Goal: Communication & Community: Participate in discussion

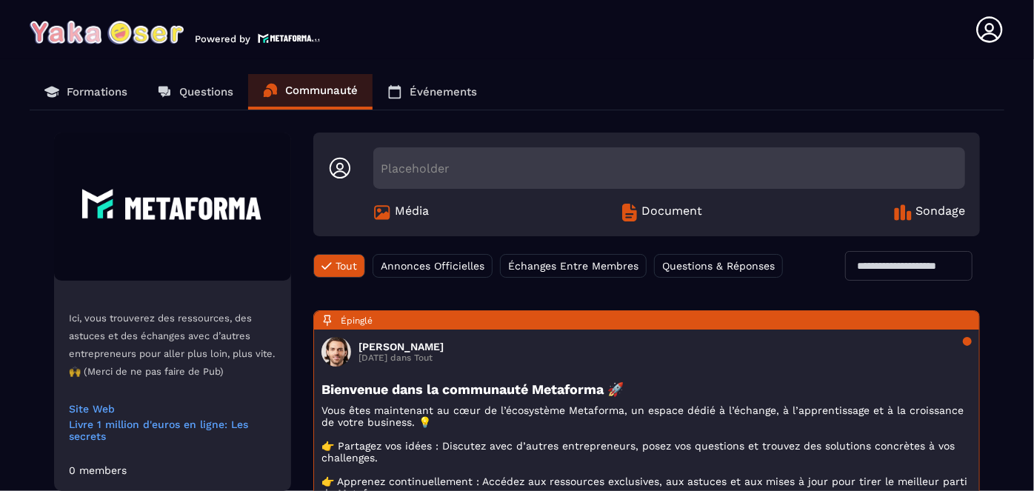
click at [94, 86] on p "Formations" at bounding box center [97, 91] width 61 height 13
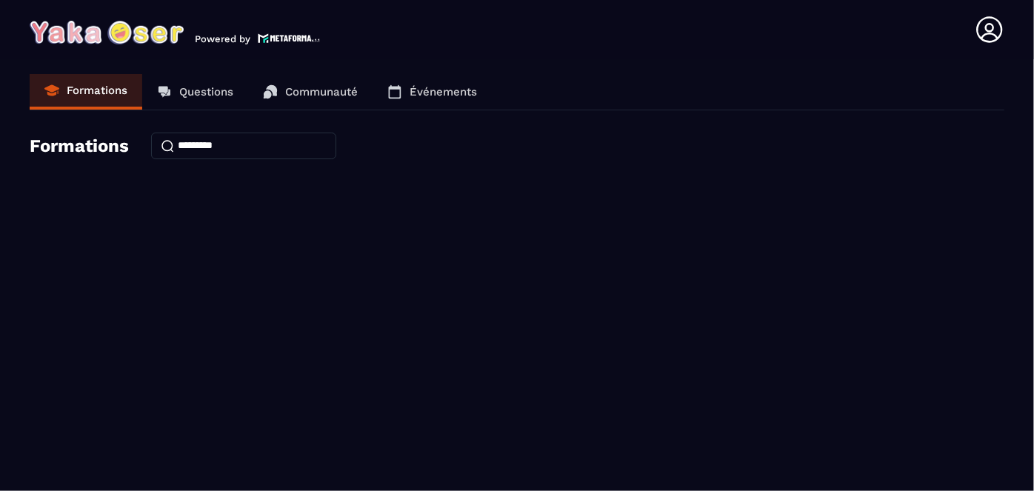
click at [317, 92] on p "Communauté" at bounding box center [321, 91] width 73 height 13
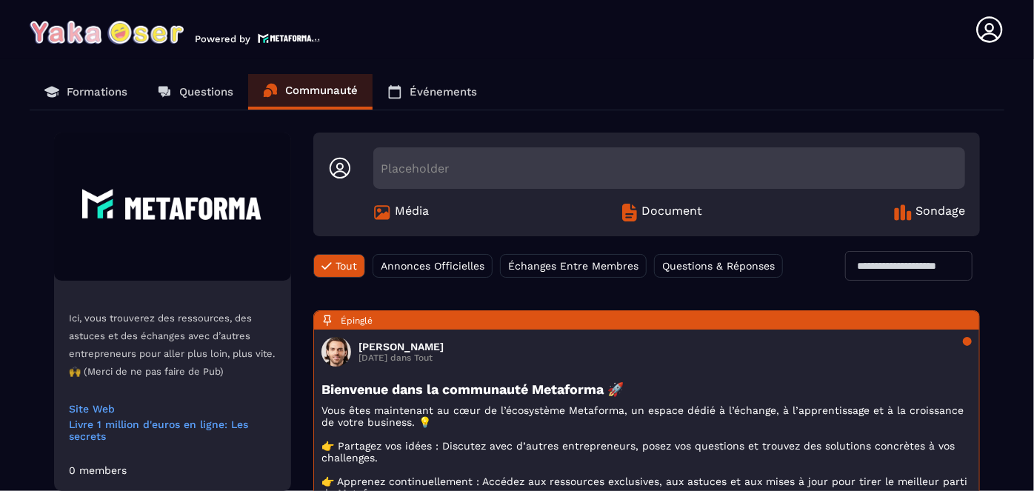
click at [106, 83] on link "Formations" at bounding box center [86, 92] width 113 height 36
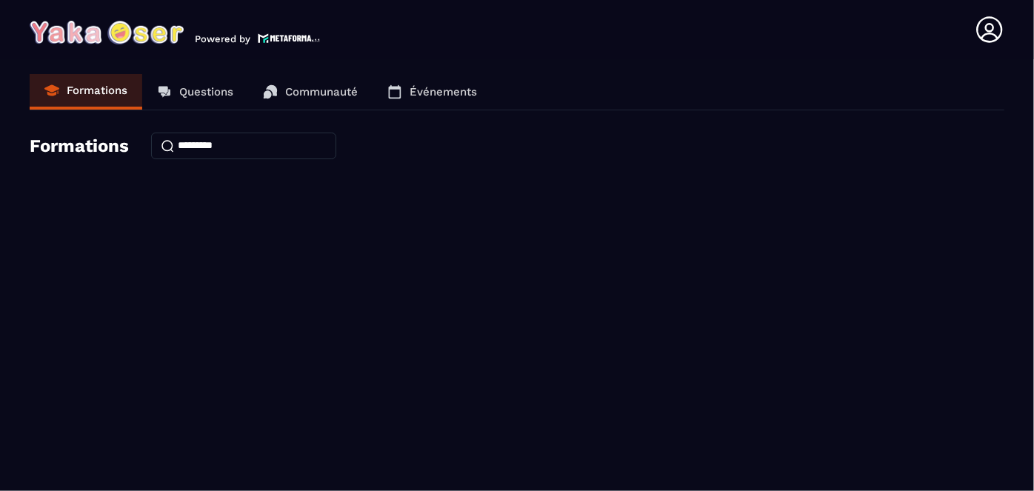
drag, startPoint x: 106, startPoint y: 148, endPoint x: 177, endPoint y: 153, distance: 71.3
click at [106, 148] on h4 "Formations" at bounding box center [79, 146] width 99 height 21
click at [200, 145] on input at bounding box center [243, 146] width 185 height 27
type input "*"
type input "******"
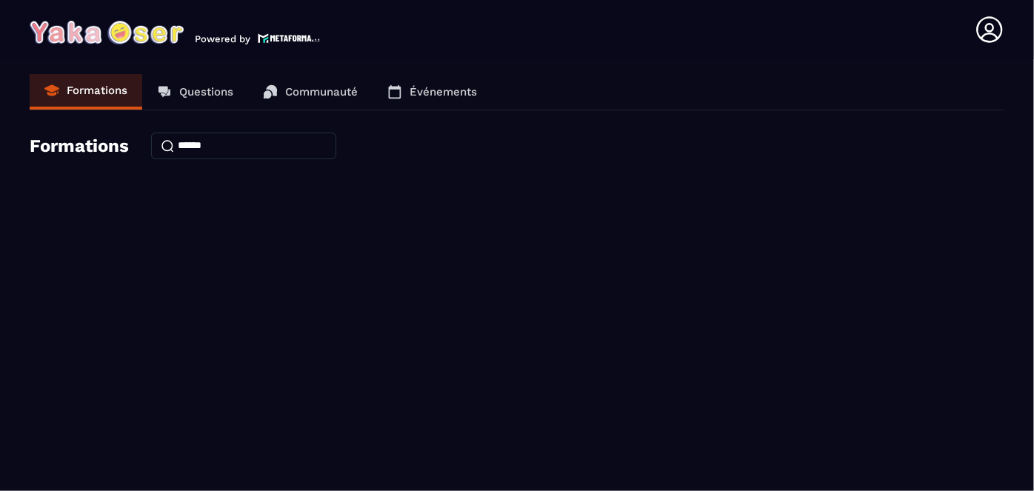
click at [181, 96] on p "Questions" at bounding box center [206, 91] width 54 height 13
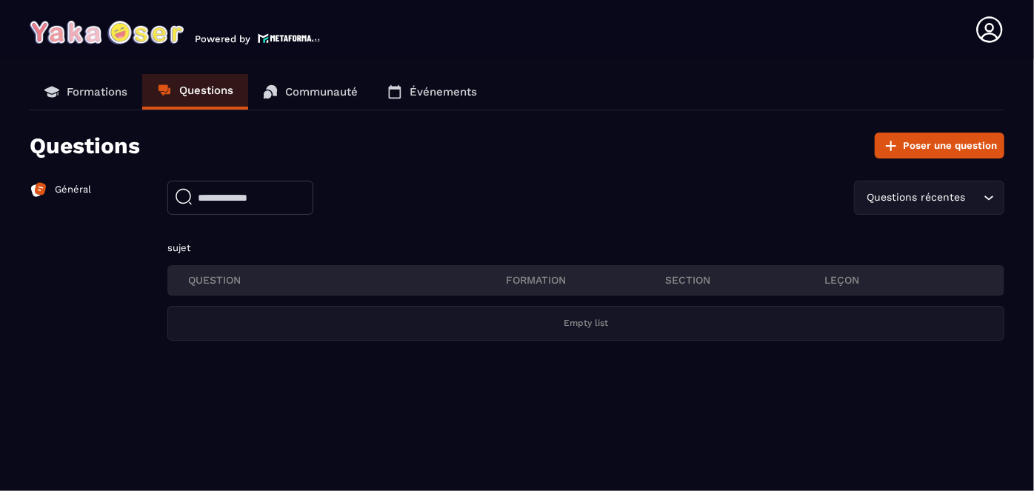
click at [357, 91] on p "Communauté" at bounding box center [321, 91] width 73 height 13
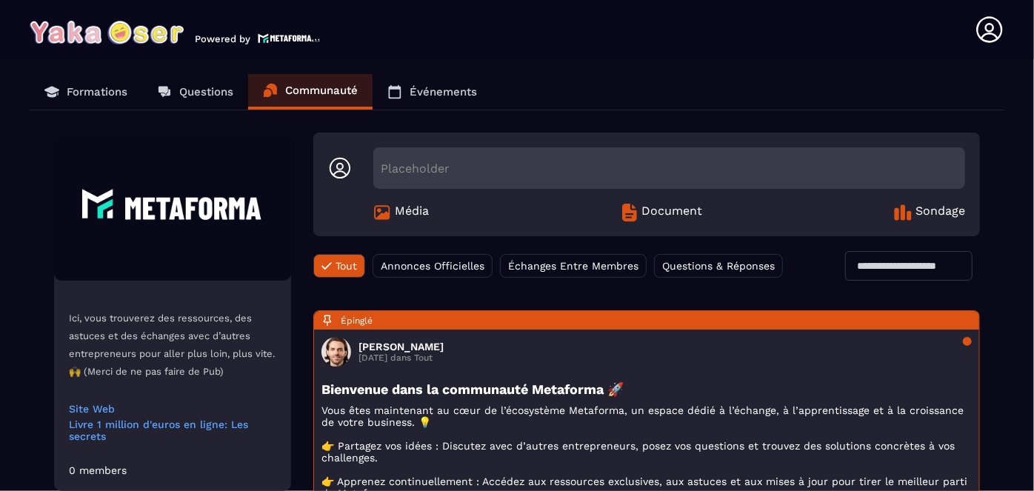
click at [591, 262] on span "Échanges Entre Membres" at bounding box center [573, 266] width 130 height 12
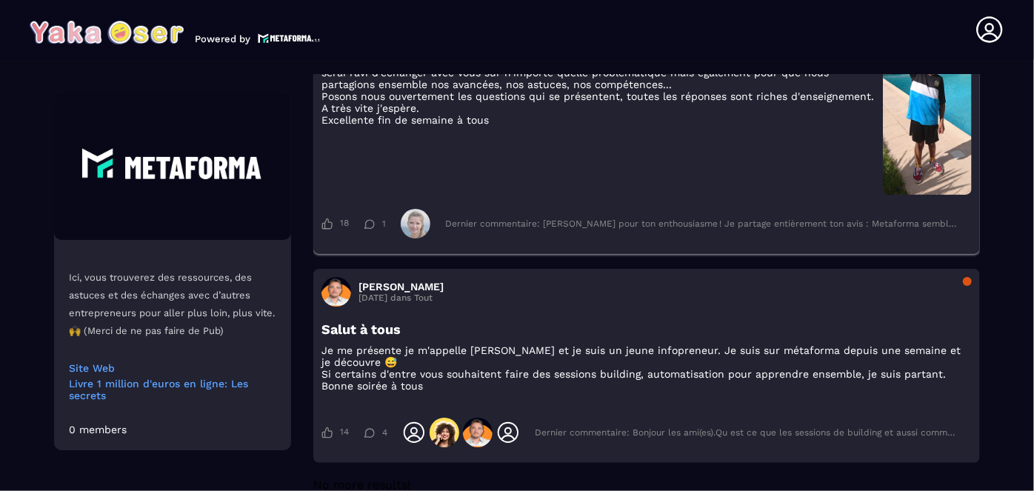
scroll to position [2659, 0]
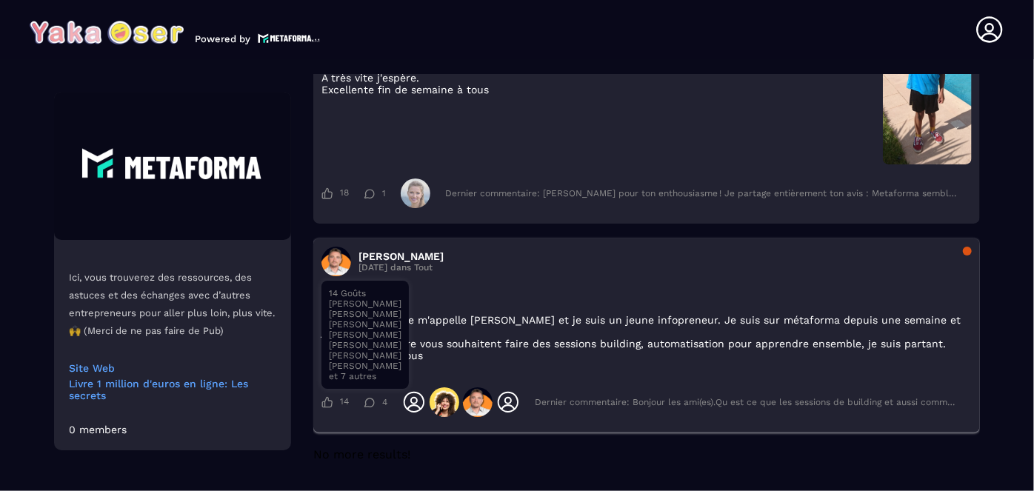
click at [330, 402] on icon at bounding box center [327, 402] width 11 height 12
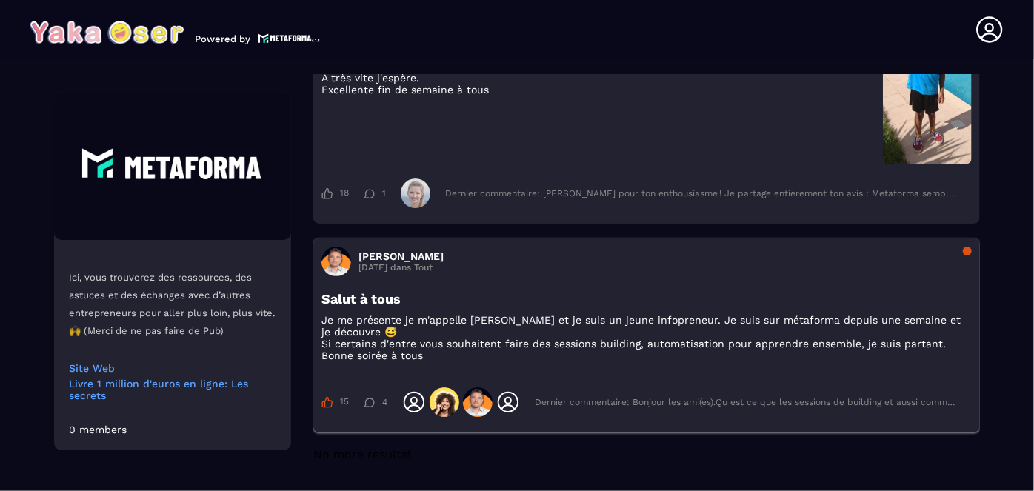
click at [414, 252] on h3 "[PERSON_NAME]" at bounding box center [401, 256] width 85 height 12
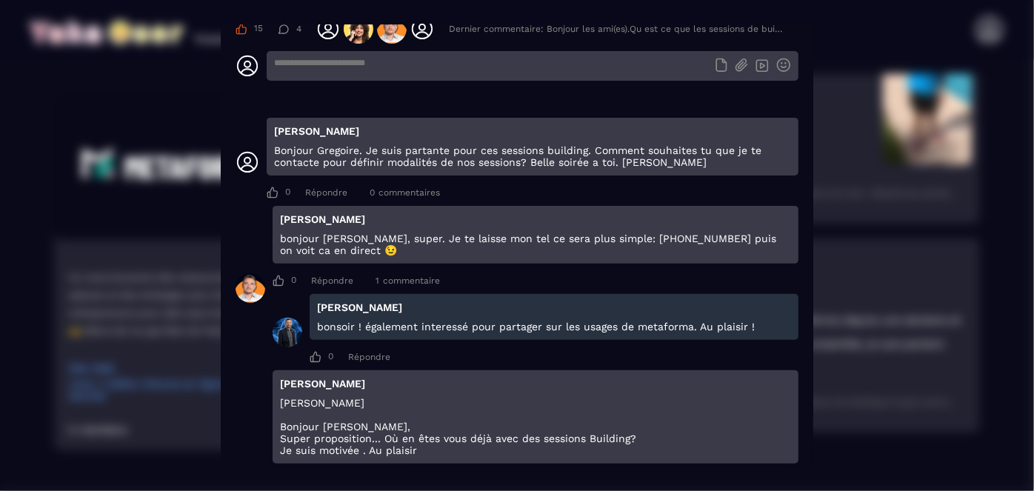
scroll to position [0, 0]
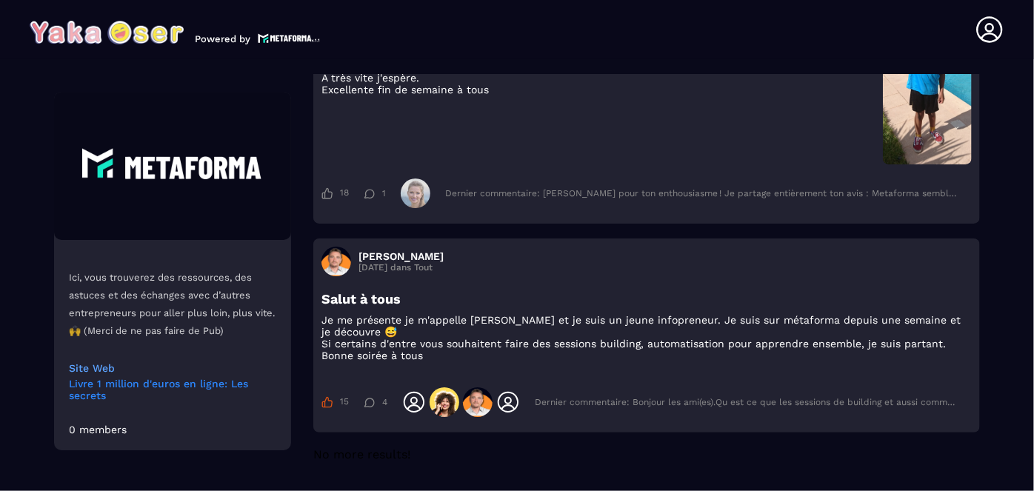
click at [117, 386] on link "Livre 1 million d'euros en ligne: Les secrets" at bounding box center [172, 390] width 207 height 24
